Goal: Check status: Check status

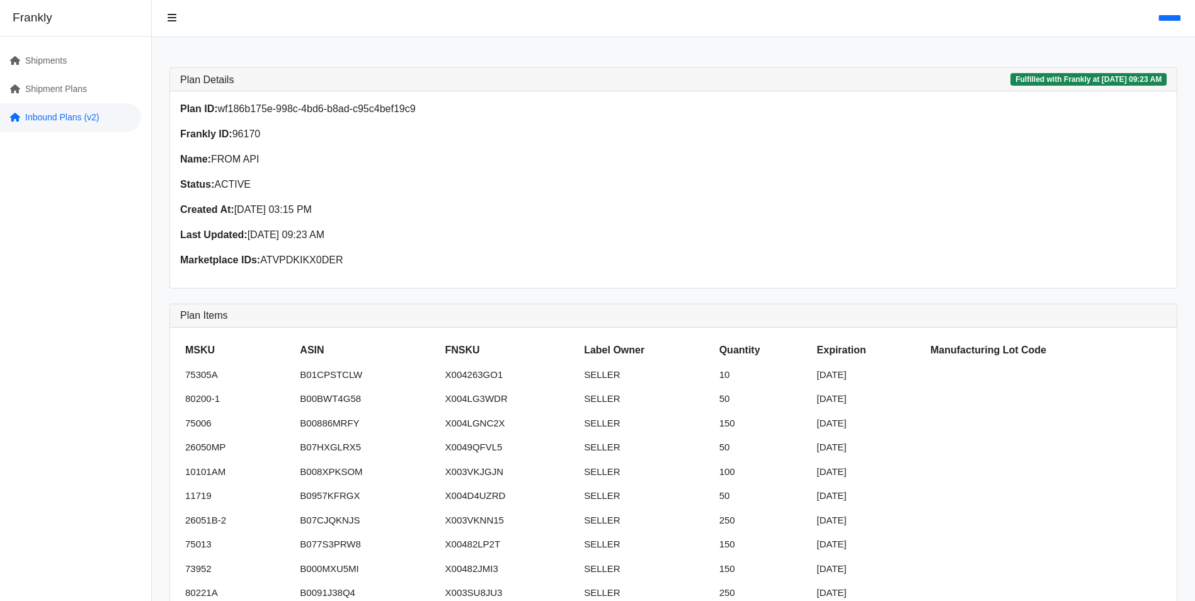
click at [51, 116] on link "Inbound Plans (v2)" at bounding box center [70, 117] width 141 height 28
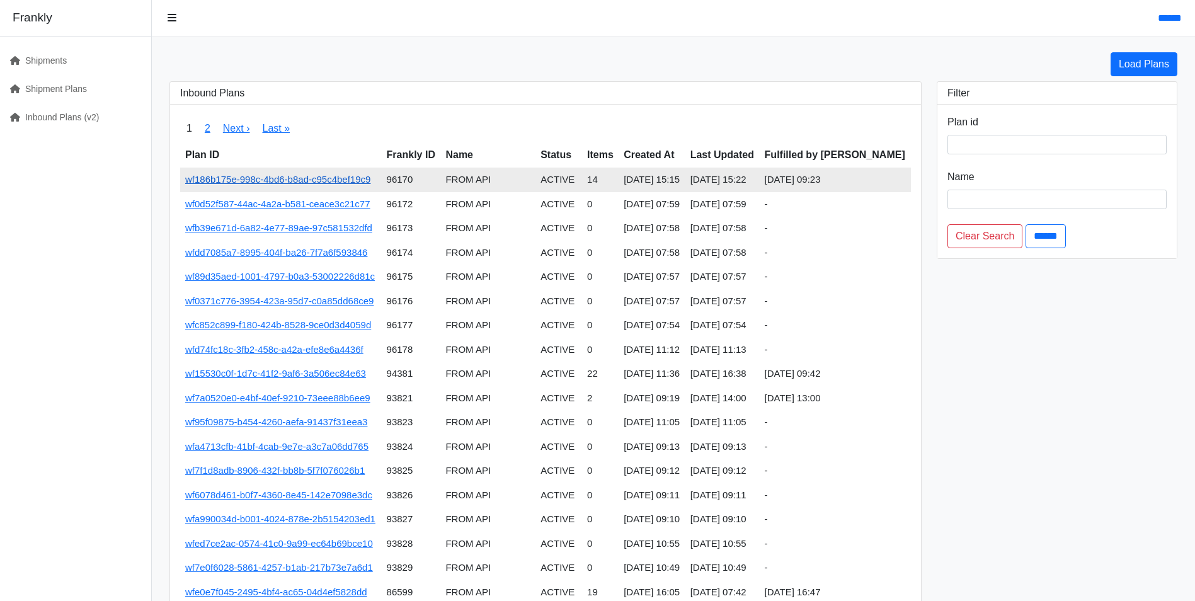
click at [336, 178] on link "wf186b175e-998c-4bd6-b8ad-c95c4bef19c9" at bounding box center [277, 179] width 185 height 11
